Goal: Task Accomplishment & Management: Use online tool/utility

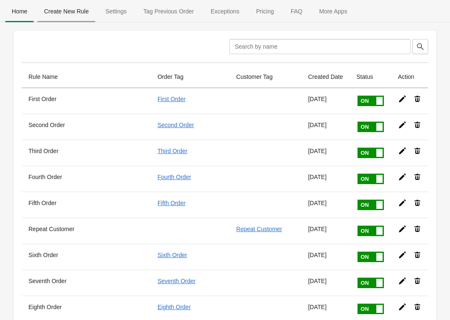
click at [69, 13] on span "Create New Rule" at bounding box center [66, 11] width 58 height 15
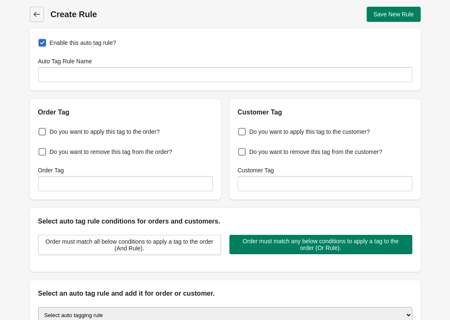
scroll to position [16, 0]
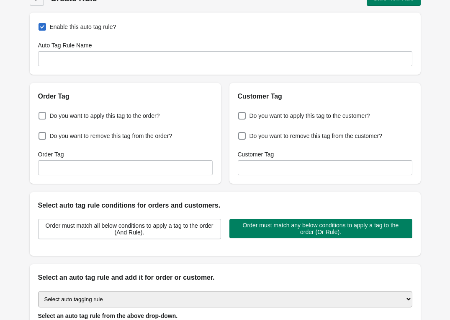
click at [54, 116] on span "Do you want to apply this tag to the order?" at bounding box center [105, 115] width 110 height 8
click at [41, 113] on input "Do you want to apply this tag to the order?" at bounding box center [40, 113] width 0 height 0
checkbox input "true"
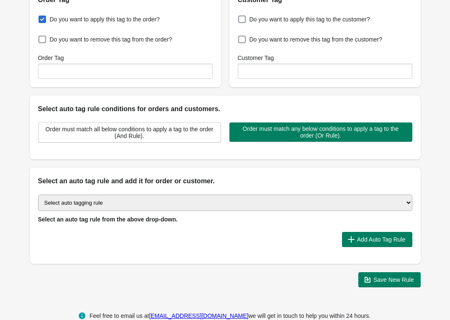
scroll to position [130, 0]
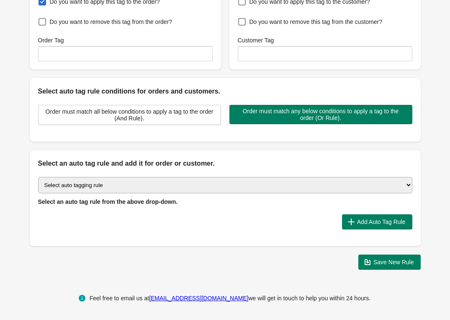
click at [88, 191] on select "Select auto tagging rule Tag by order amount Tag based on the order count (Volu…" at bounding box center [225, 185] width 374 height 16
select select "24"
click at [38, 177] on select "Select auto tagging rule Tag by order amount Tag based on the order count (Volu…" at bounding box center [225, 185] width 374 height 16
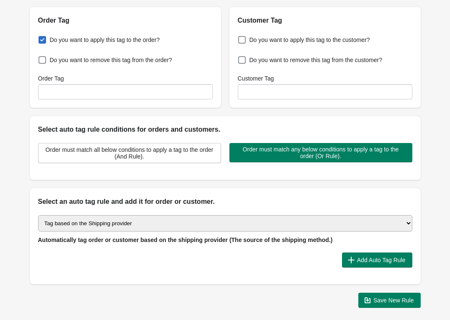
scroll to position [54, 0]
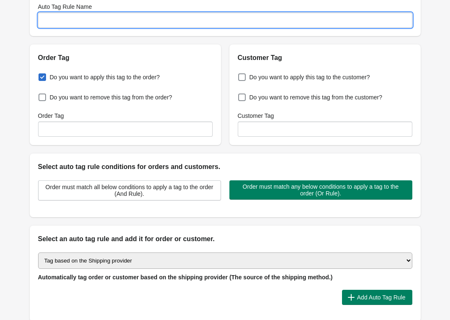
click at [75, 22] on input "Auto Tag Rule Name" at bounding box center [225, 20] width 374 height 15
type input "Tag with RM or DSA"
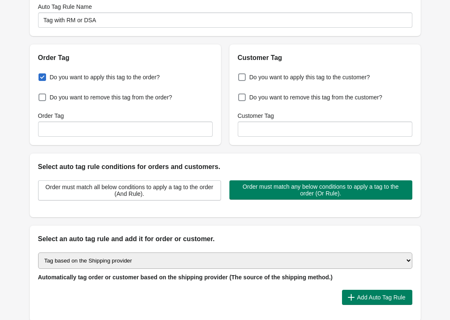
click at [25, 56] on div "Order Tag Do you want to apply this tag to the order? Do you want to remove thi…" at bounding box center [221, 91] width 400 height 107
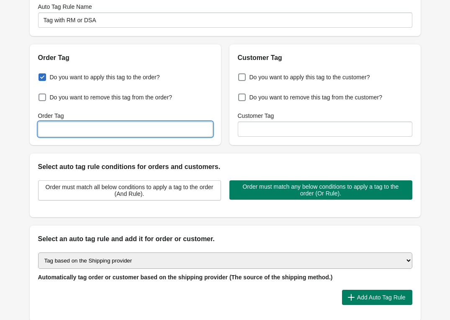
click at [52, 128] on input "Order Tag" at bounding box center [125, 128] width 175 height 15
type input "RM"
click at [25, 113] on div "Order Tag Do you want to apply this tag to the order? Do you want to remove thi…" at bounding box center [221, 91] width 400 height 107
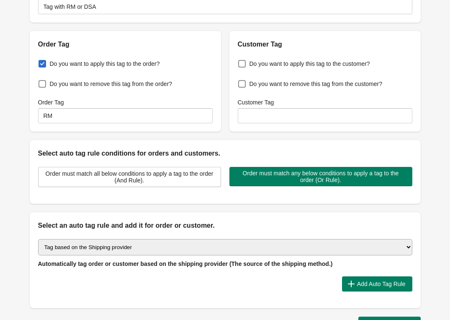
scroll to position [0, 0]
